Goal: Task Accomplishment & Management: Use online tool/utility

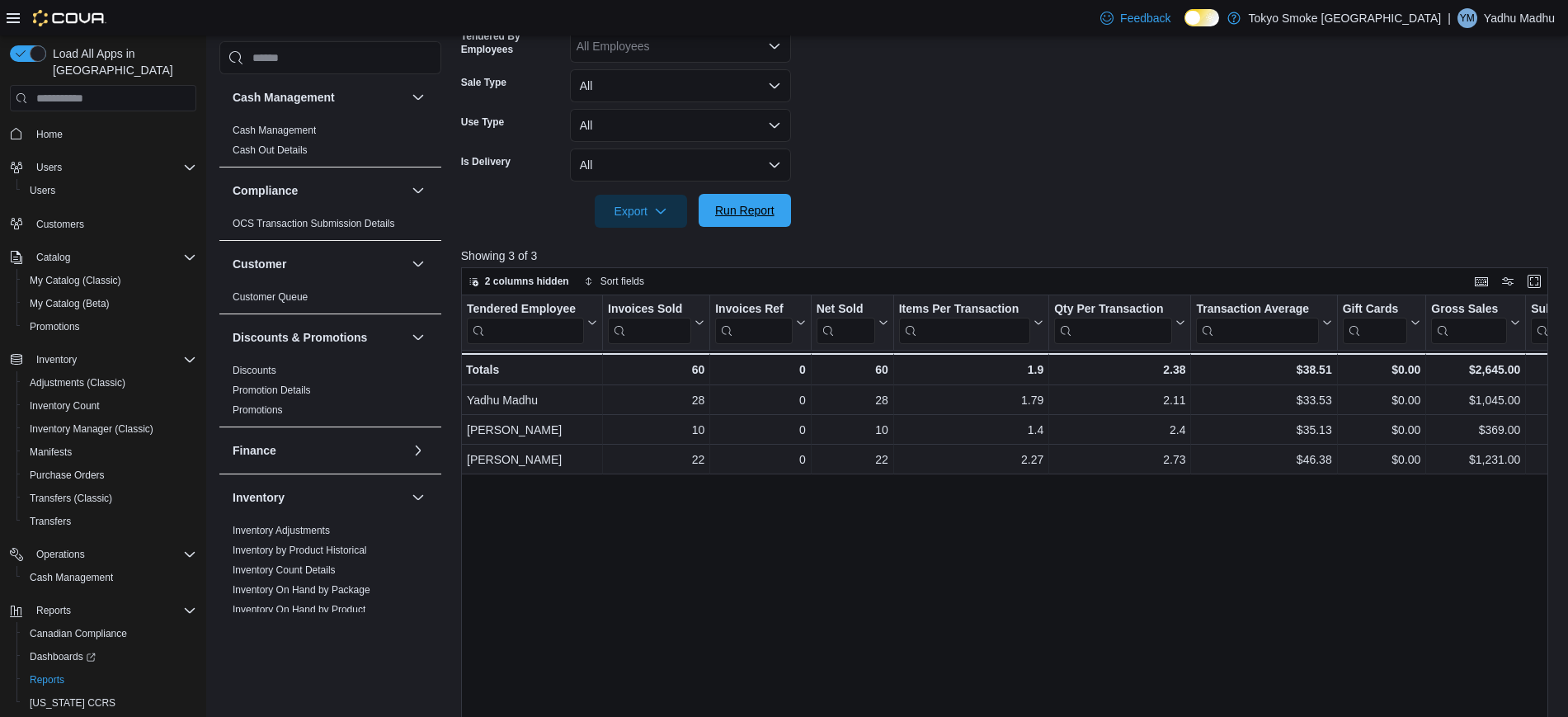
scroll to position [420, 0]
click at [703, 204] on button "Run Report" at bounding box center [745, 210] width 92 height 33
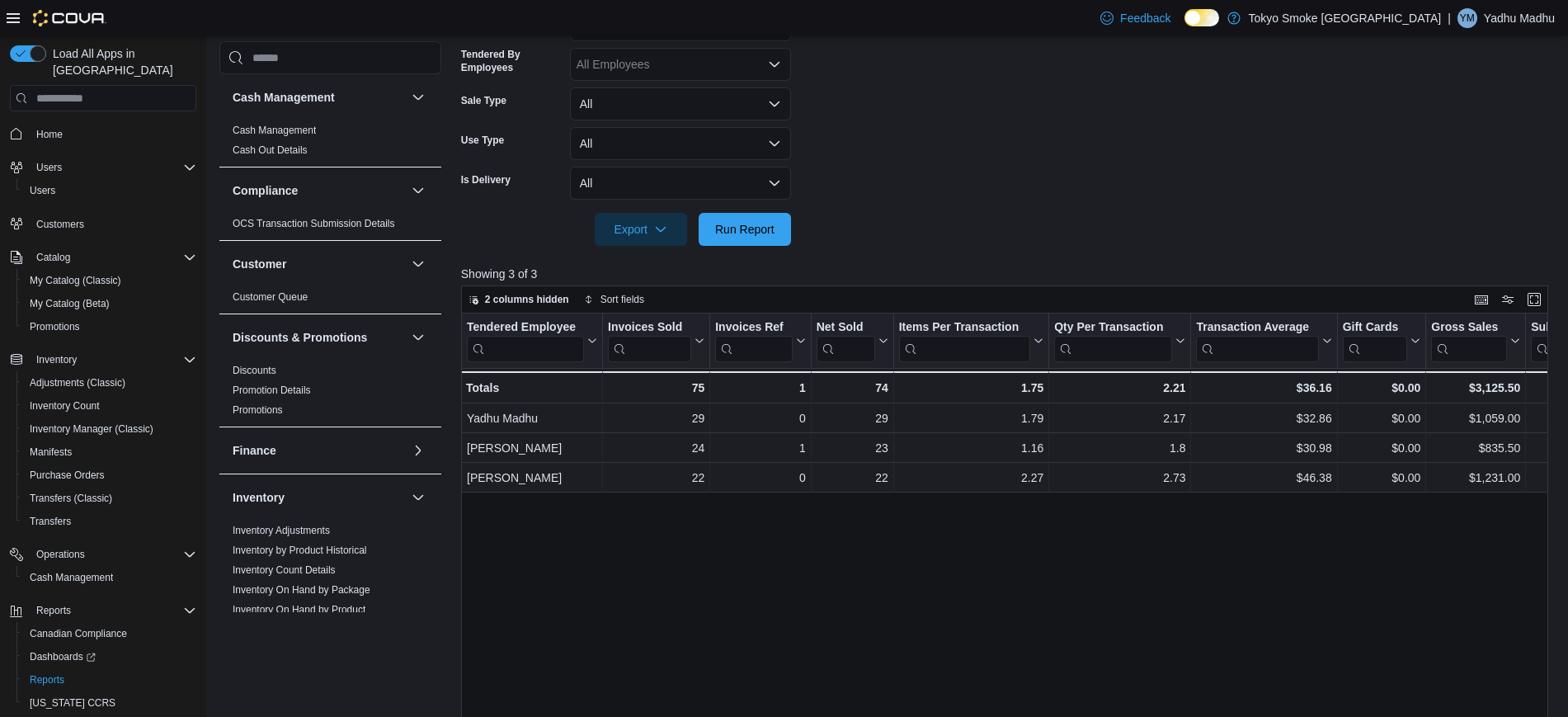
scroll to position [0, 0]
click at [720, 236] on span "Run Report" at bounding box center [745, 228] width 60 height 16
click at [760, 211] on form "Date Range [DATE] Locations [GEOGRAPHIC_DATA] Mountainview Classifications All …" at bounding box center [1010, 58] width 1099 height 377
click at [764, 234] on span "Run Report" at bounding box center [745, 228] width 60 height 16
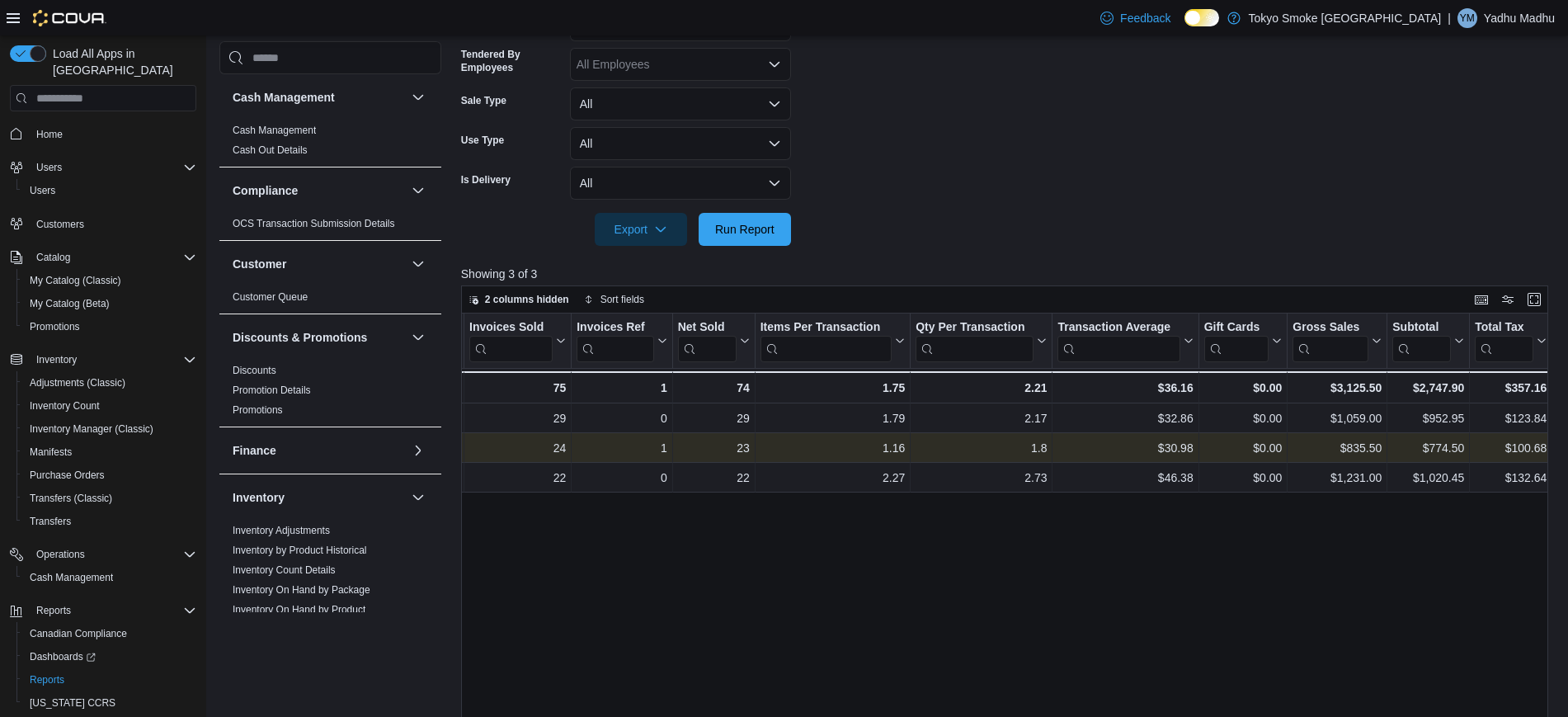
scroll to position [0, 143]
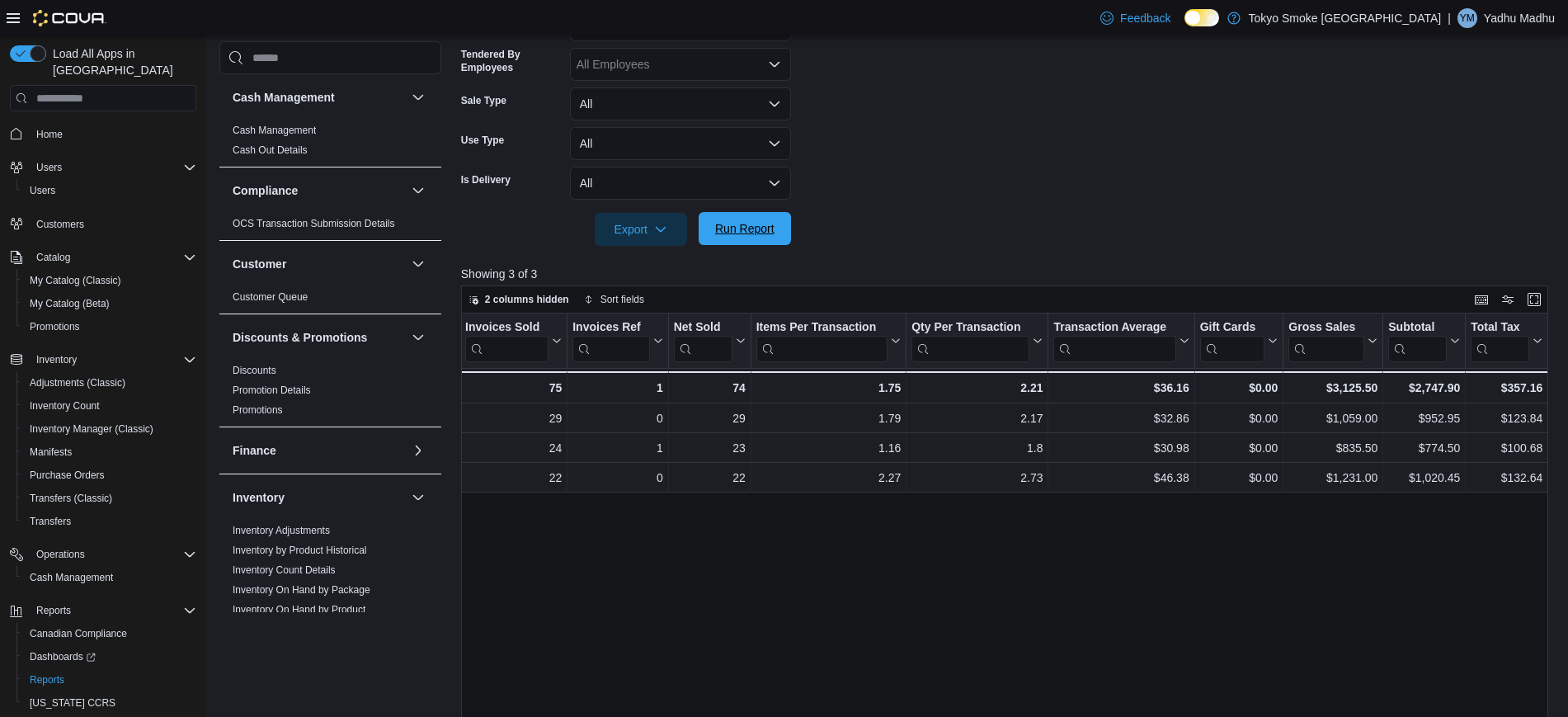
click at [747, 228] on span "Run Report" at bounding box center [745, 228] width 60 height 16
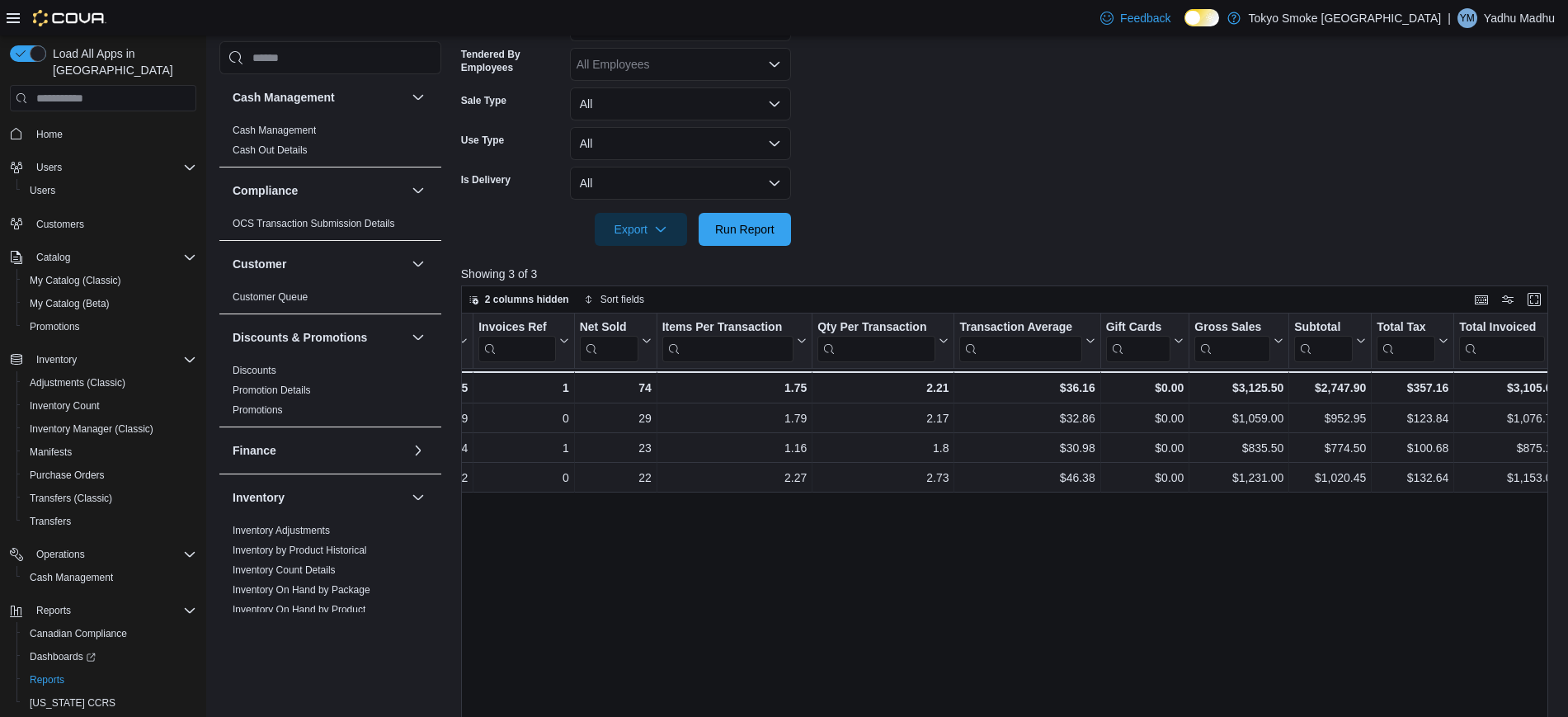
scroll to position [0, 0]
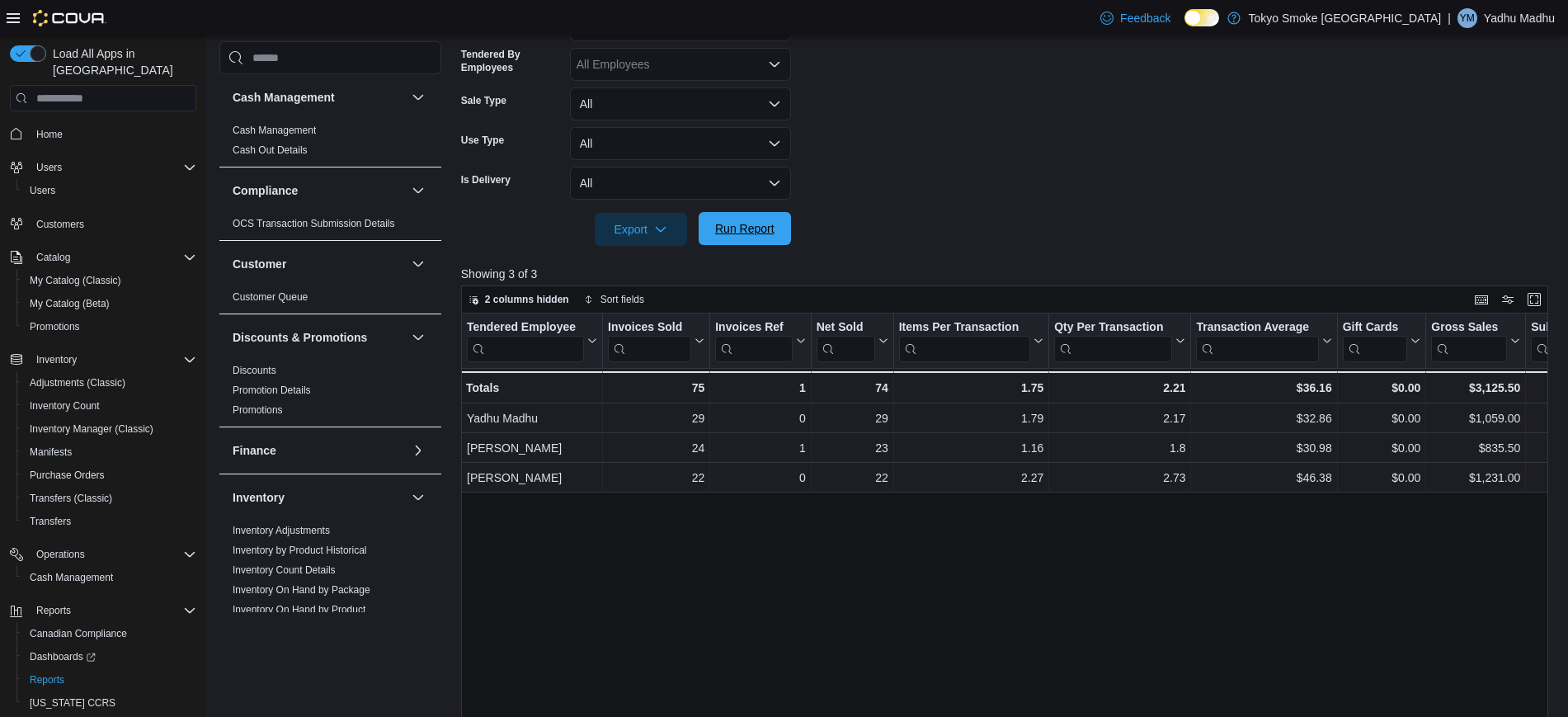
click at [736, 237] on span "Run Report" at bounding box center [745, 228] width 72 height 33
click at [738, 227] on span "Run Report" at bounding box center [745, 228] width 60 height 16
click at [747, 236] on span "Run Report" at bounding box center [745, 228] width 60 height 16
click at [756, 225] on span "Run Report" at bounding box center [745, 228] width 60 height 16
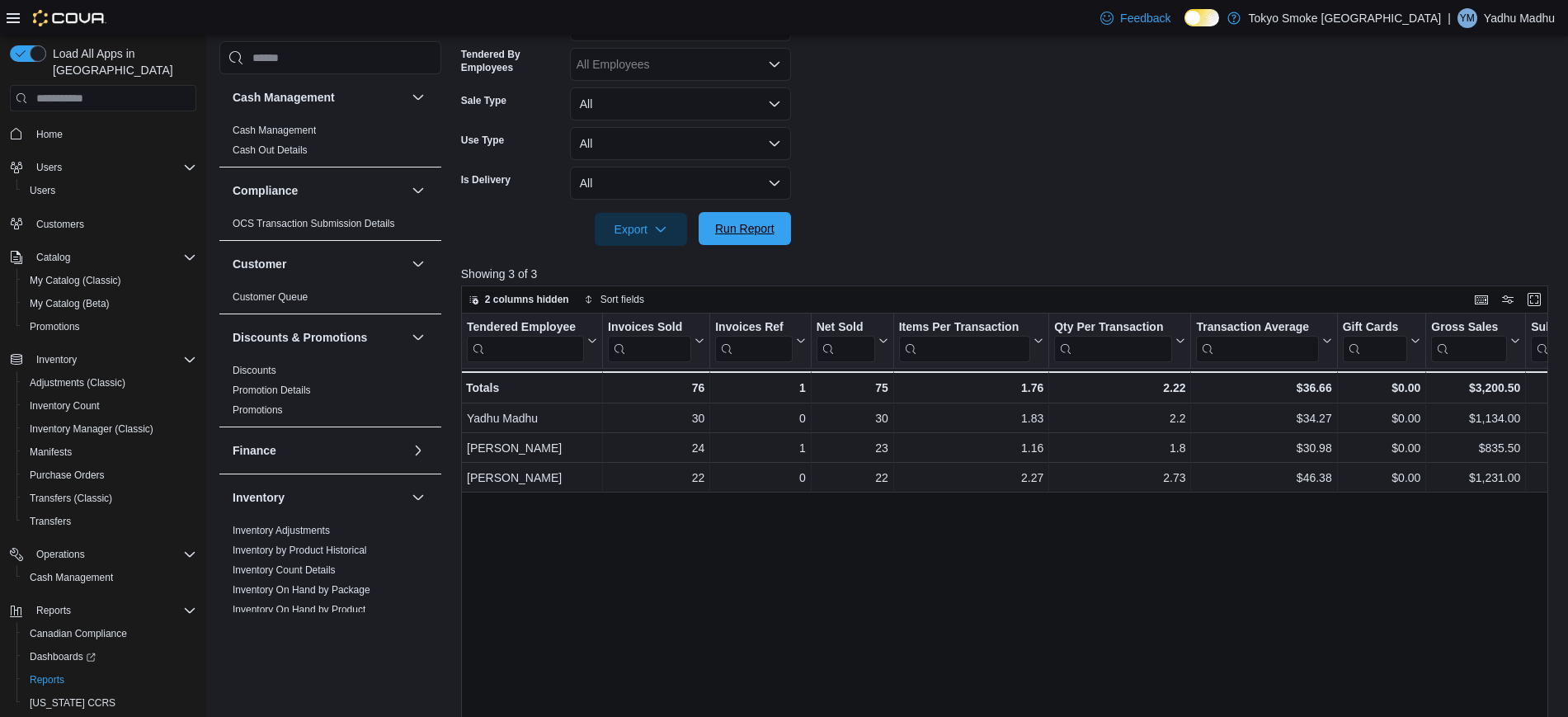
click at [756, 225] on span "Run Report" at bounding box center [745, 228] width 60 height 16
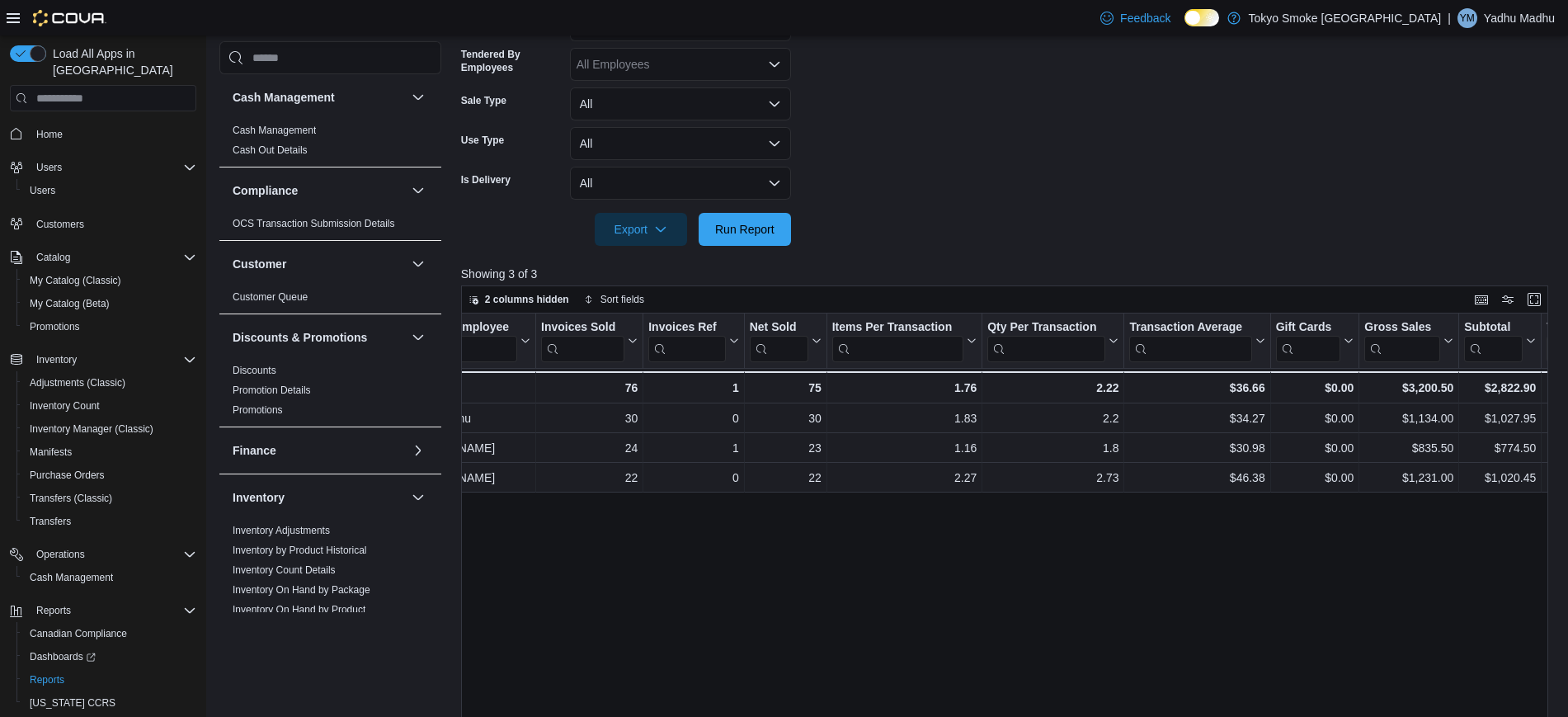
scroll to position [0, 66]
click at [748, 211] on div at bounding box center [1010, 206] width 1099 height 14
click at [740, 214] on span "Run Report" at bounding box center [745, 228] width 72 height 33
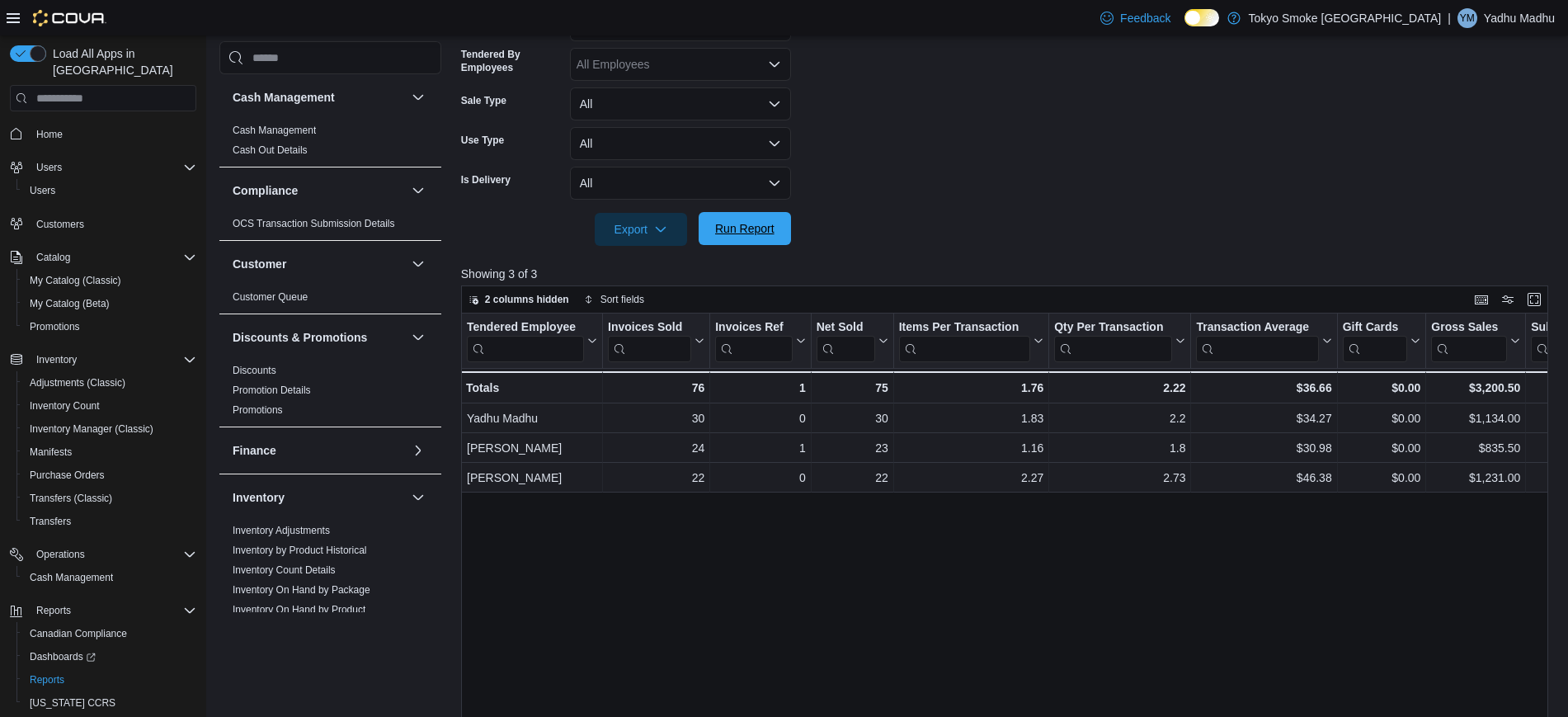
click at [740, 214] on span "Run Report" at bounding box center [745, 228] width 72 height 33
click at [760, 221] on span "Run Report" at bounding box center [745, 228] width 60 height 16
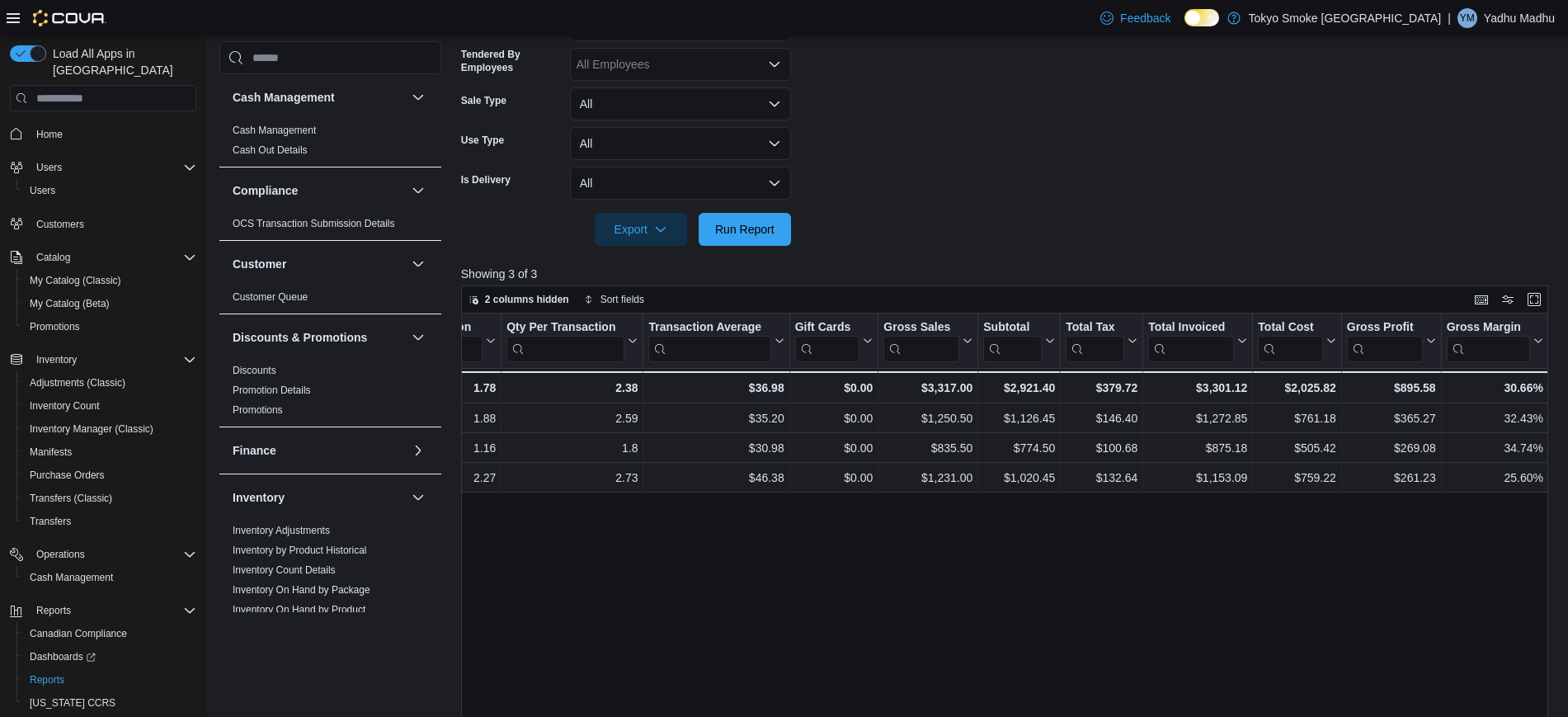
scroll to position [0, 549]
click at [748, 225] on span "Run Report" at bounding box center [745, 228] width 60 height 16
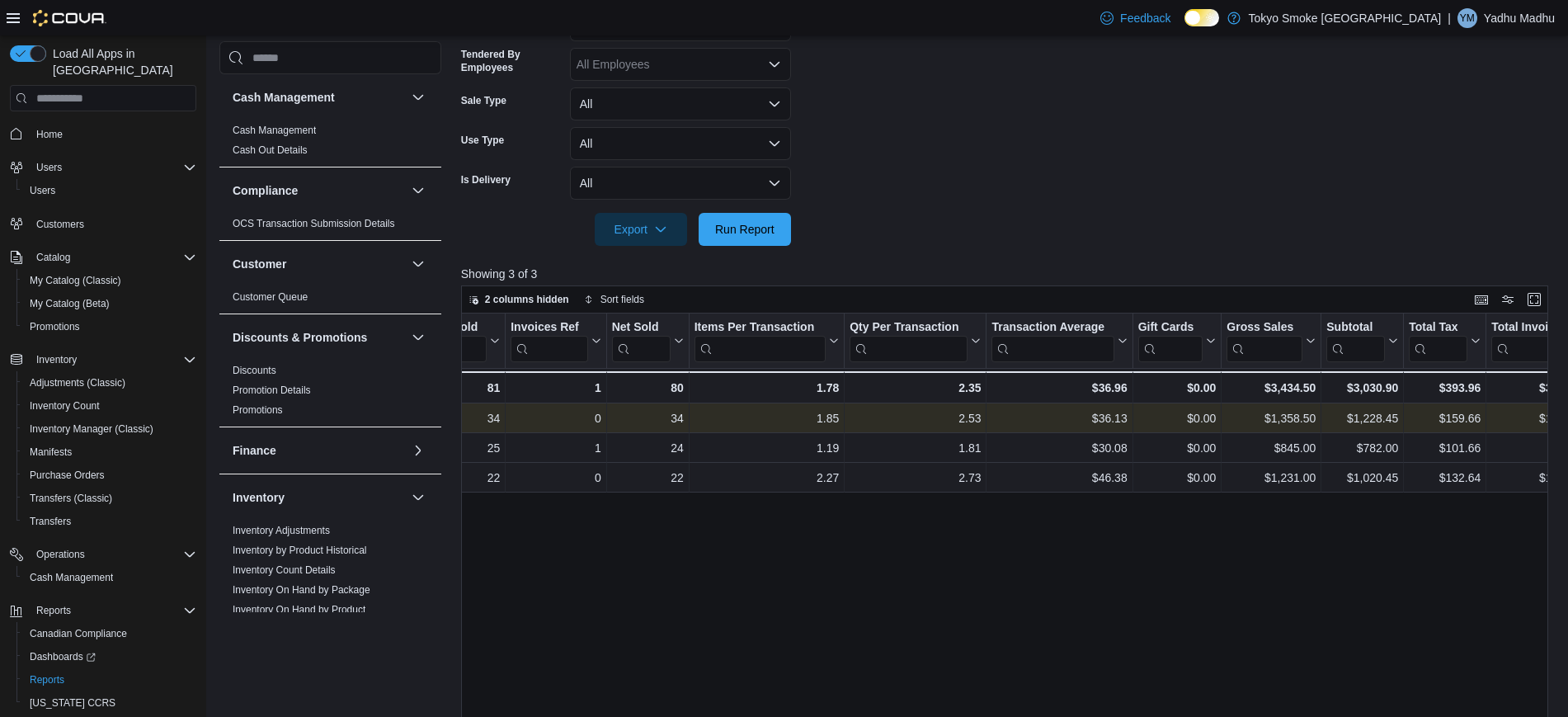
scroll to position [0, 206]
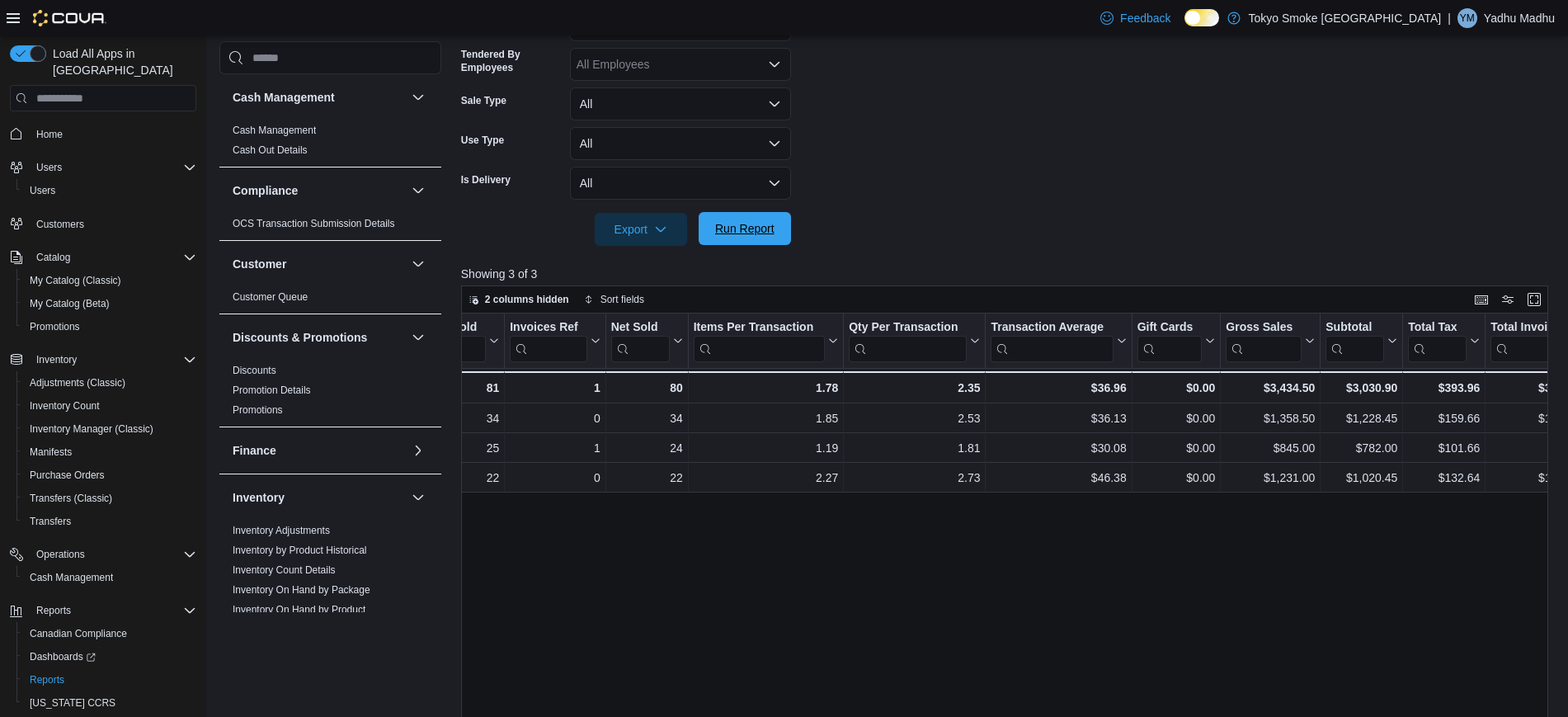
click at [749, 243] on span "Run Report" at bounding box center [745, 228] width 72 height 33
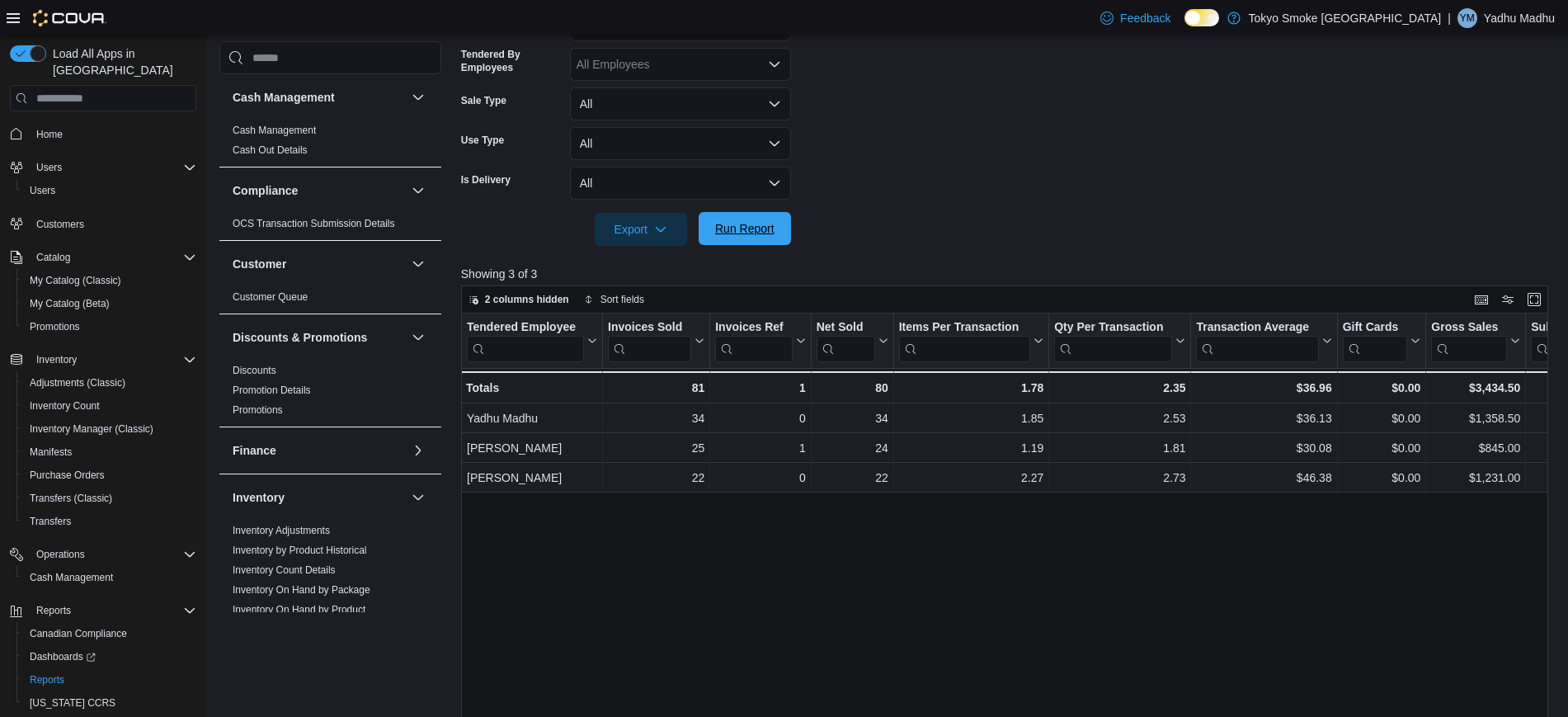
click at [738, 226] on span "Run Report" at bounding box center [745, 228] width 60 height 16
click at [747, 219] on span "Run Report" at bounding box center [745, 228] width 72 height 33
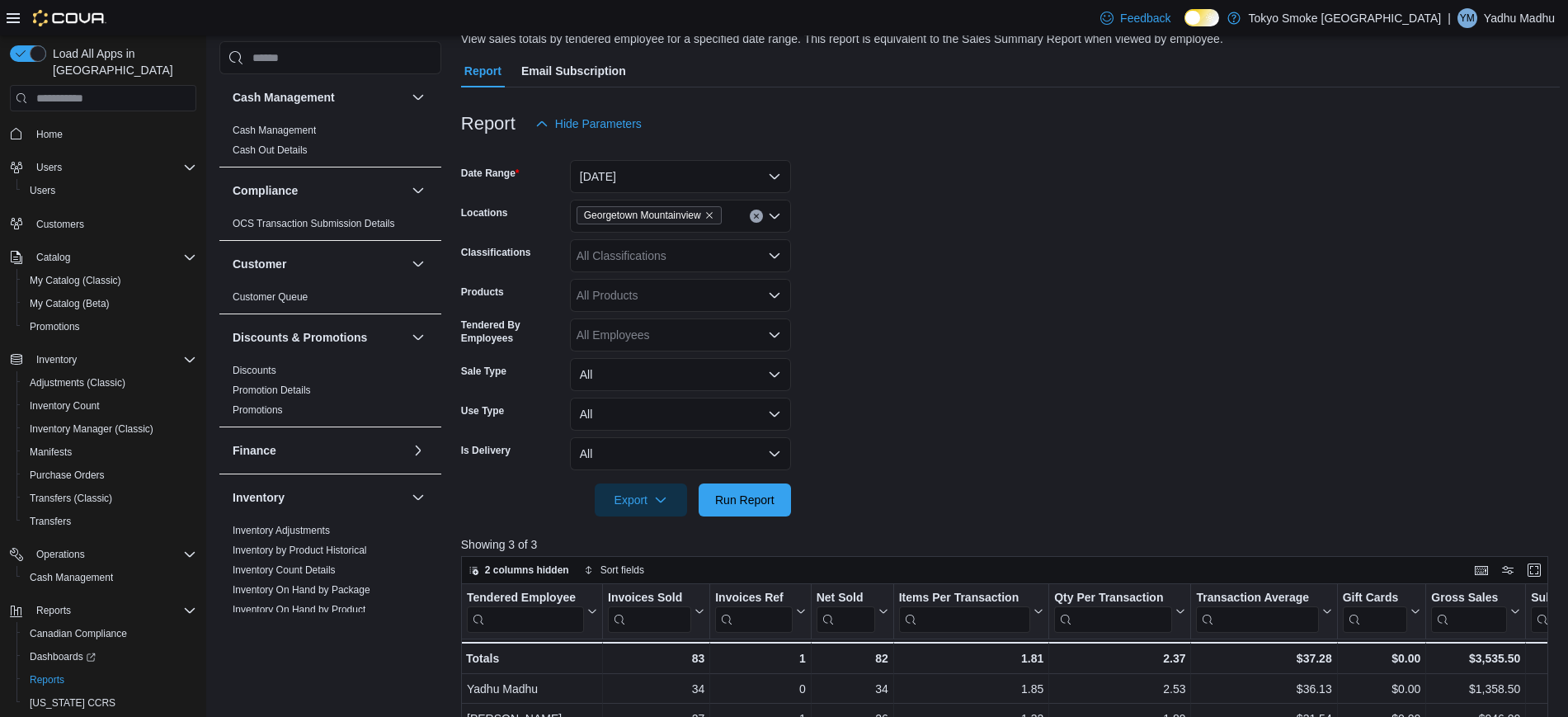
scroll to position [129, 0]
click at [752, 507] on span "Run Report" at bounding box center [745, 501] width 60 height 16
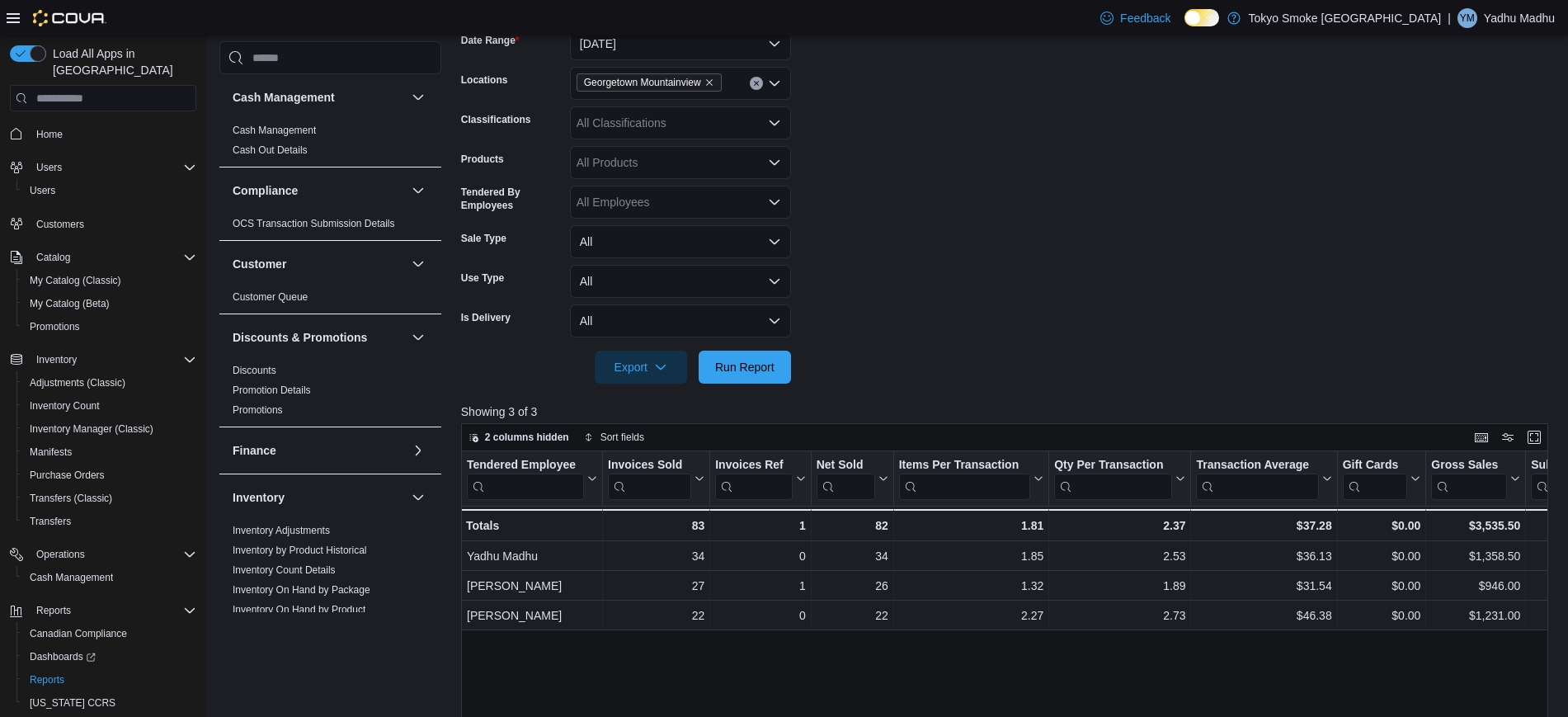
scroll to position [265, 0]
click at [787, 349] on button "Run Report" at bounding box center [745, 366] width 92 height 33
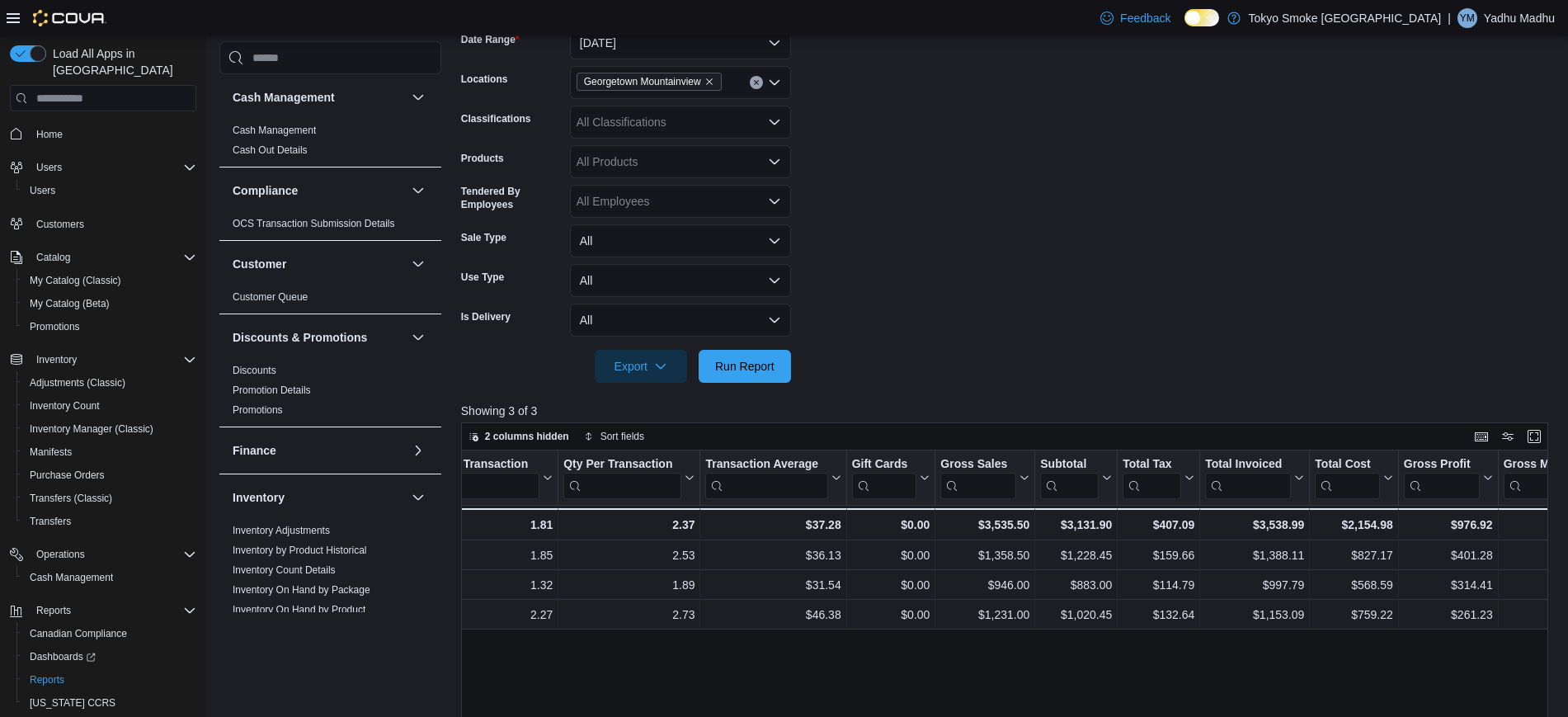
scroll to position [0, 492]
click at [742, 376] on span "Run Report" at bounding box center [745, 366] width 72 height 33
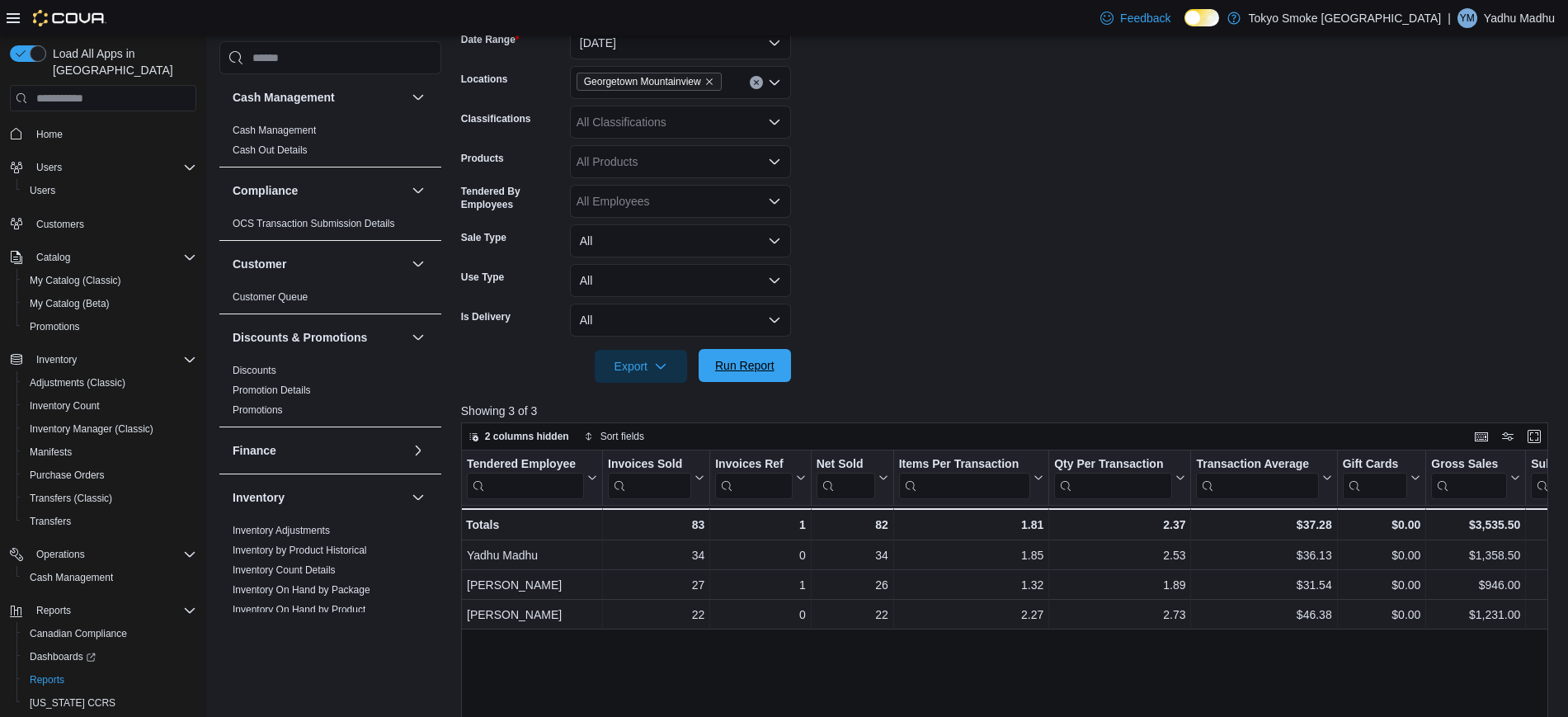
click at [765, 358] on span "Run Report" at bounding box center [745, 366] width 60 height 16
click at [738, 361] on span "Run Report" at bounding box center [745, 366] width 60 height 16
click at [764, 366] on span "Run Report" at bounding box center [745, 366] width 60 height 16
click at [730, 375] on span "Run Report" at bounding box center [745, 366] width 72 height 33
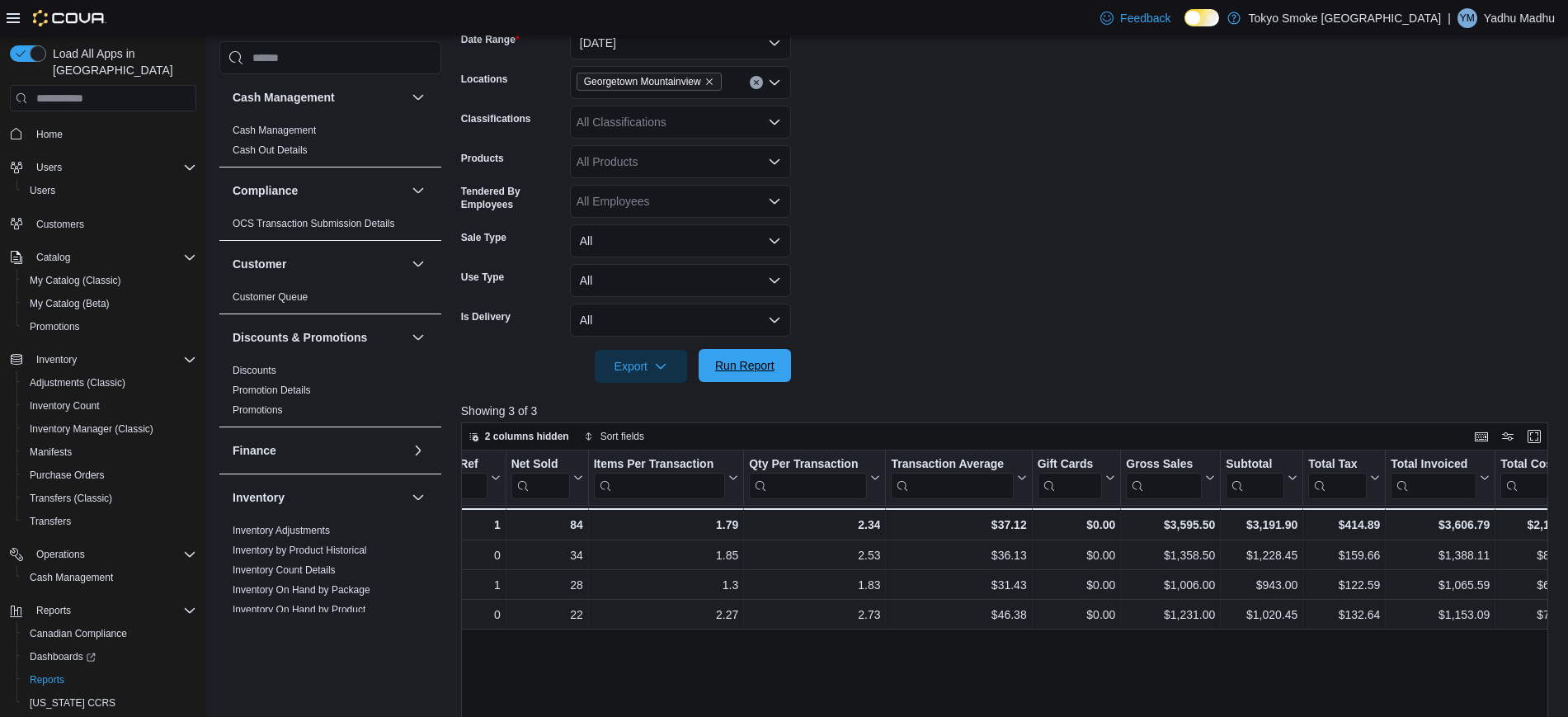
click at [774, 362] on span "Run Report" at bounding box center [745, 366] width 60 height 16
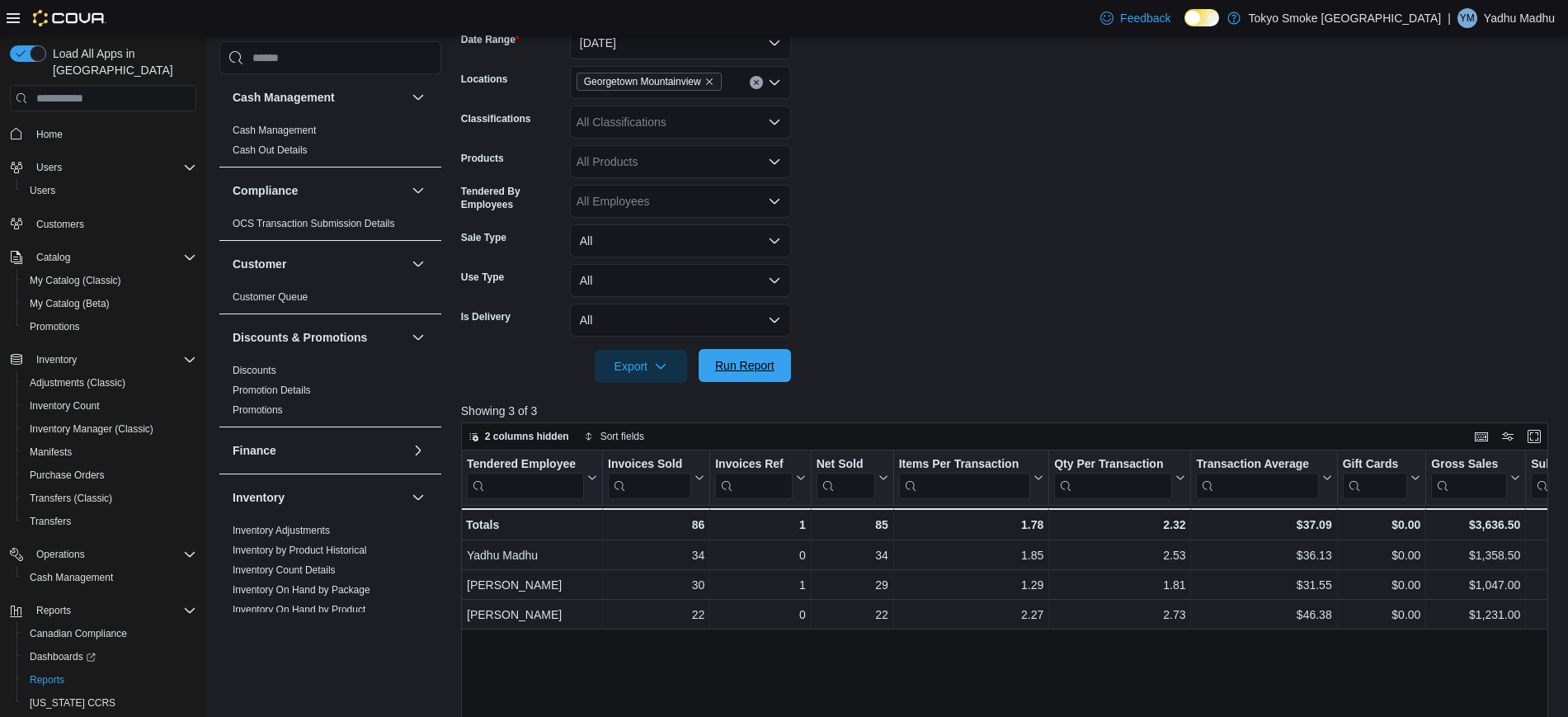
click at [774, 362] on span "Run Report" at bounding box center [745, 366] width 60 height 16
